Goal: Information Seeking & Learning: Learn about a topic

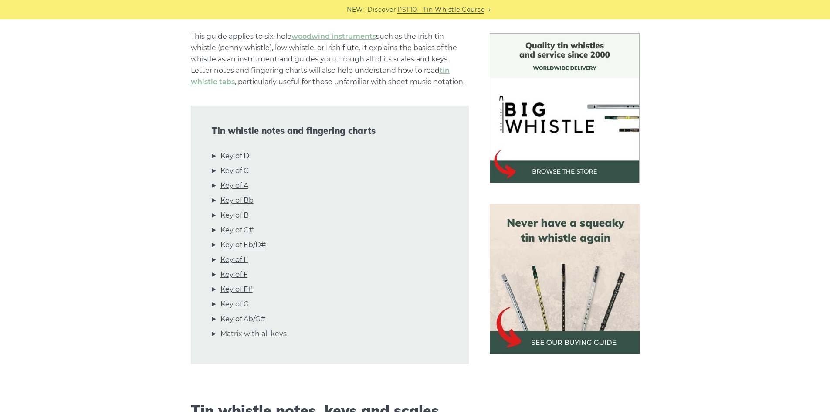
scroll to position [218, 0]
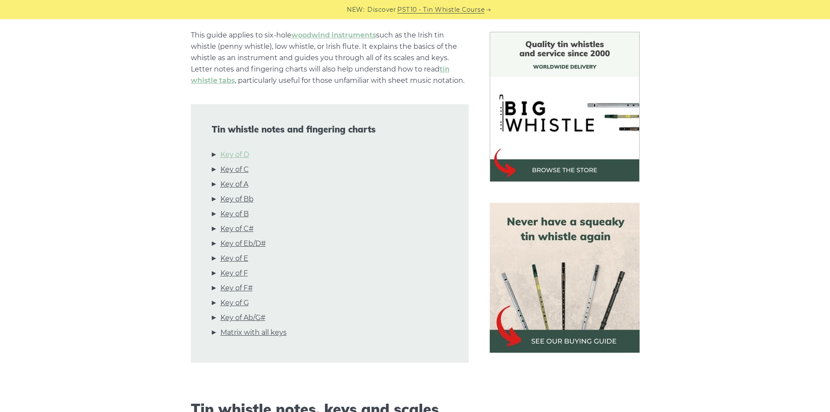
click at [240, 153] on link "Key of D" at bounding box center [234, 154] width 29 height 11
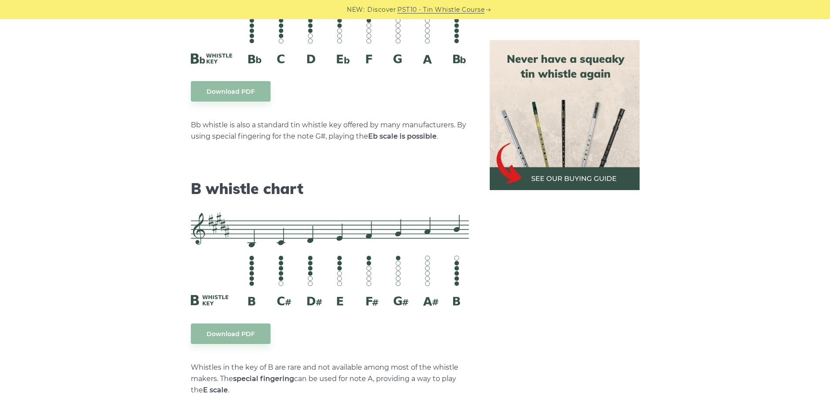
scroll to position [2968, 0]
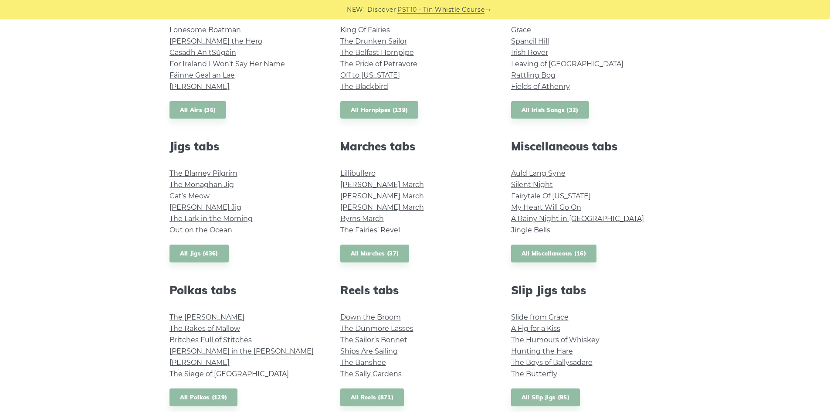
scroll to position [174, 0]
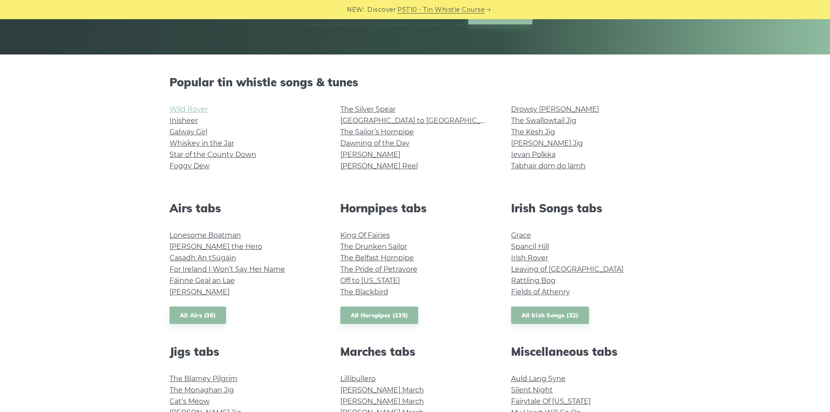
click at [192, 108] on link "Wild Rover" at bounding box center [188, 109] width 38 height 8
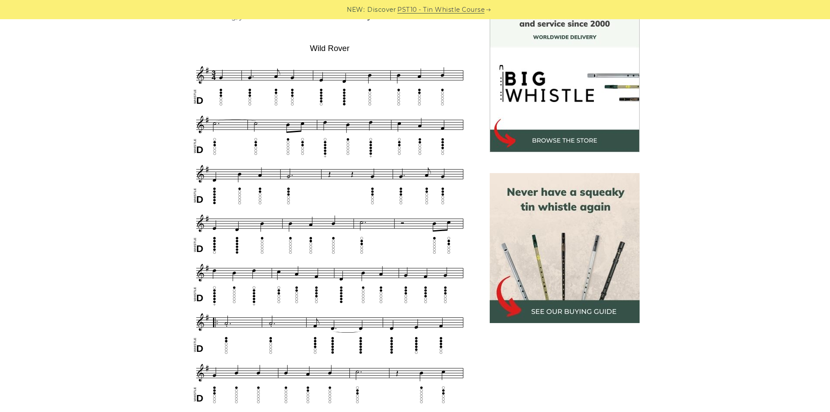
scroll to position [131, 0]
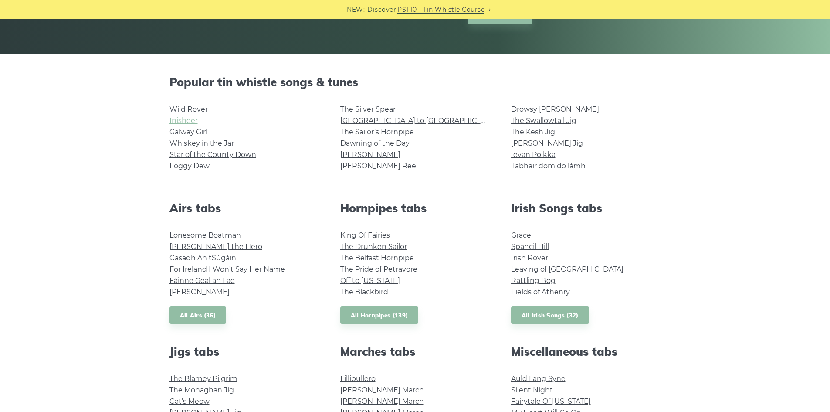
click at [181, 120] on link "Inisheer" at bounding box center [183, 120] width 28 height 8
click at [202, 142] on link "Whiskey in the Jar" at bounding box center [201, 143] width 64 height 8
click at [198, 168] on link "Foggy Dew" at bounding box center [189, 166] width 40 height 8
click at [370, 109] on link "The Silver Spear" at bounding box center [367, 109] width 55 height 8
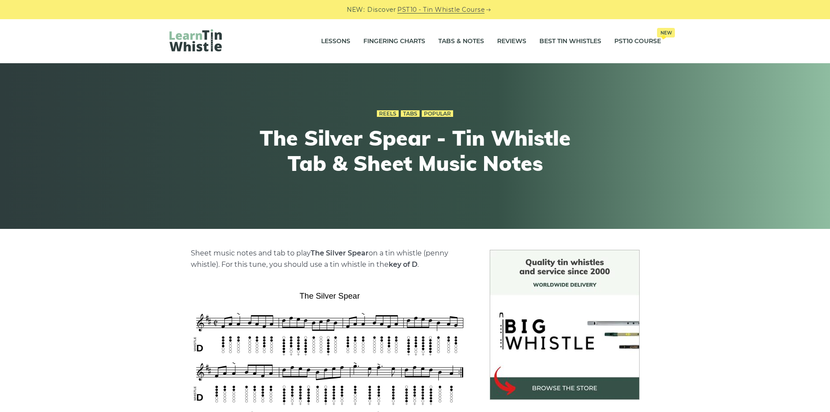
scroll to position [87, 0]
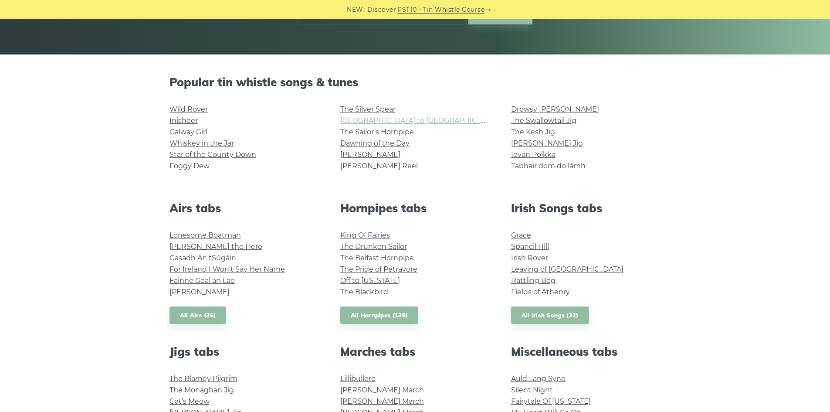
click at [365, 121] on link "[GEOGRAPHIC_DATA] to [GEOGRAPHIC_DATA]" at bounding box center [420, 120] width 161 height 8
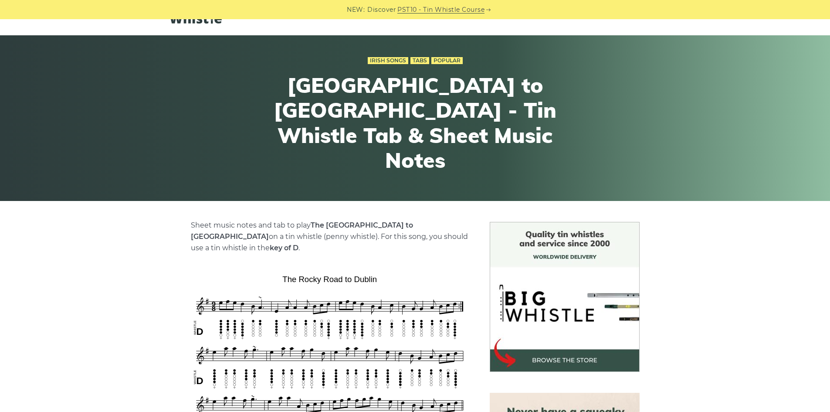
scroll to position [44, 0]
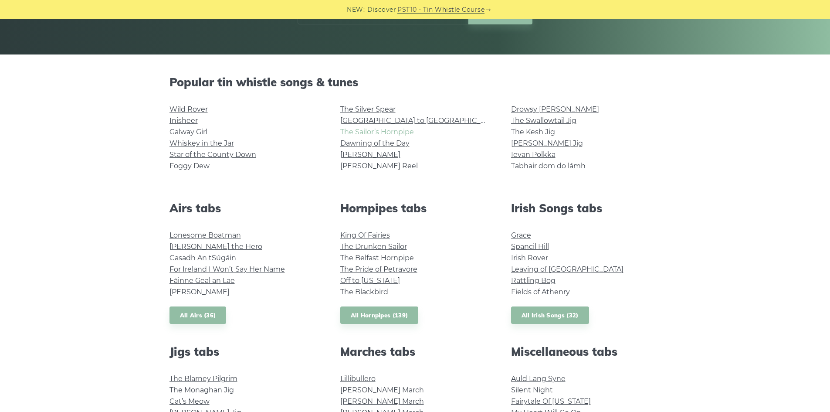
click at [383, 134] on link "The Sailor’s Hornpipe" at bounding box center [377, 132] width 74 height 8
